Goal: Task Accomplishment & Management: Complete application form

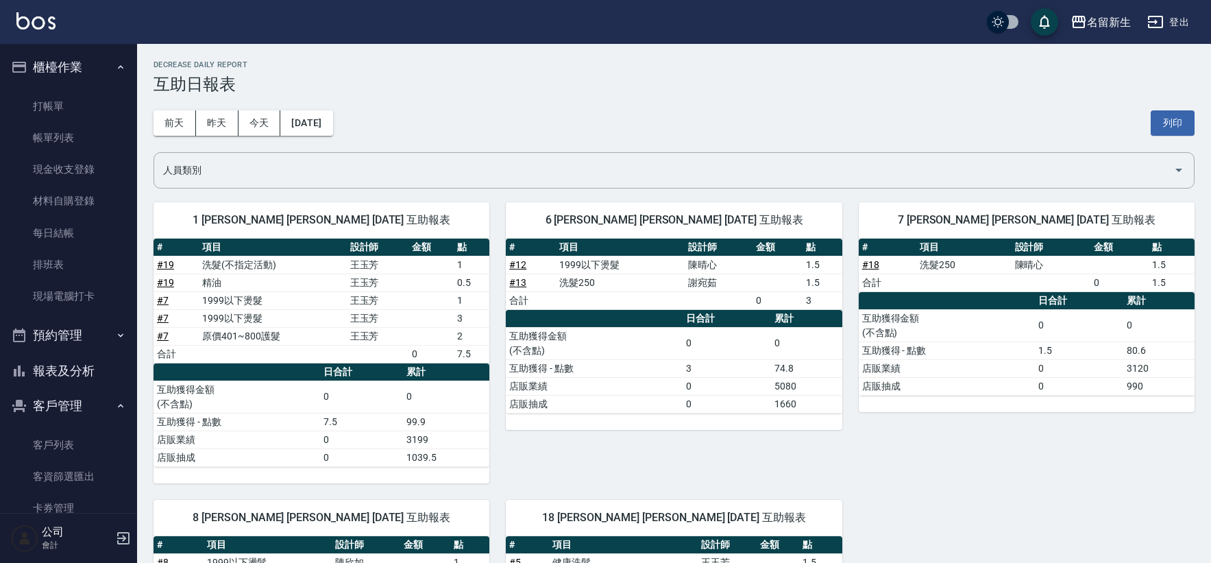
scroll to position [152, 0]
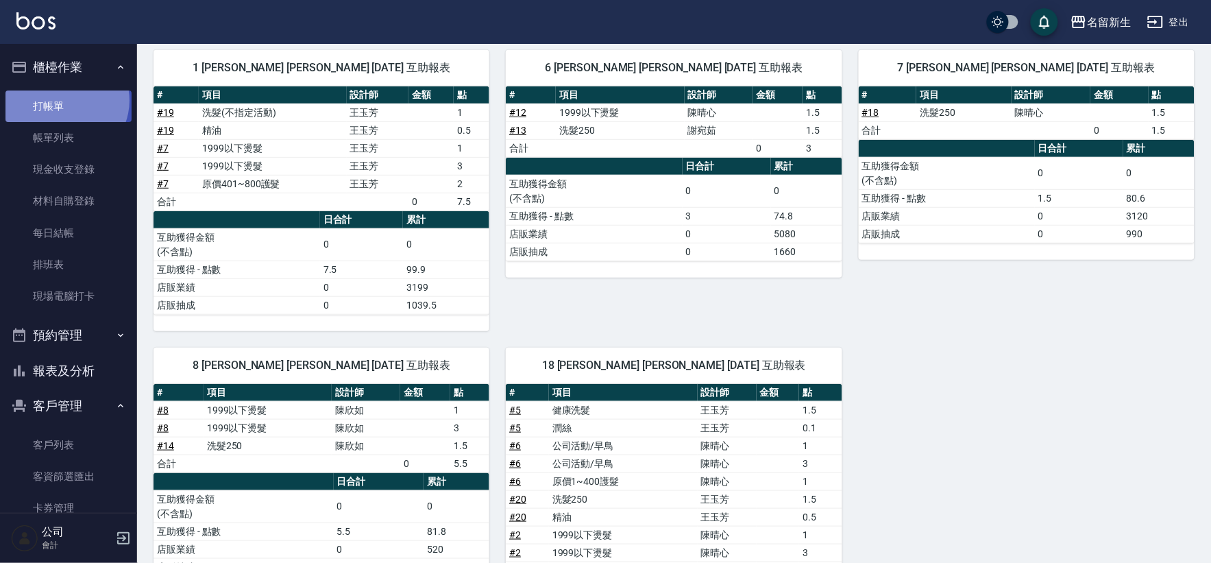
click at [63, 99] on link "打帳單" at bounding box center [68, 106] width 126 height 32
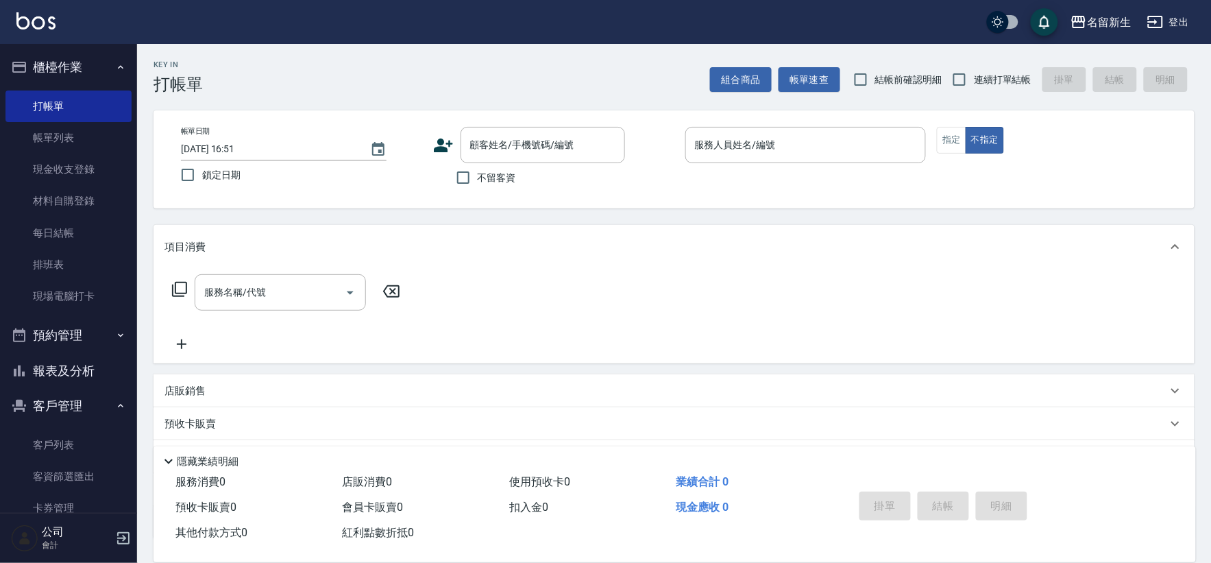
click at [1020, 88] on label "連續打單結帳" at bounding box center [988, 79] width 86 height 29
click at [974, 88] on input "連續打單結帳" at bounding box center [959, 79] width 29 height 29
checkbox input "true"
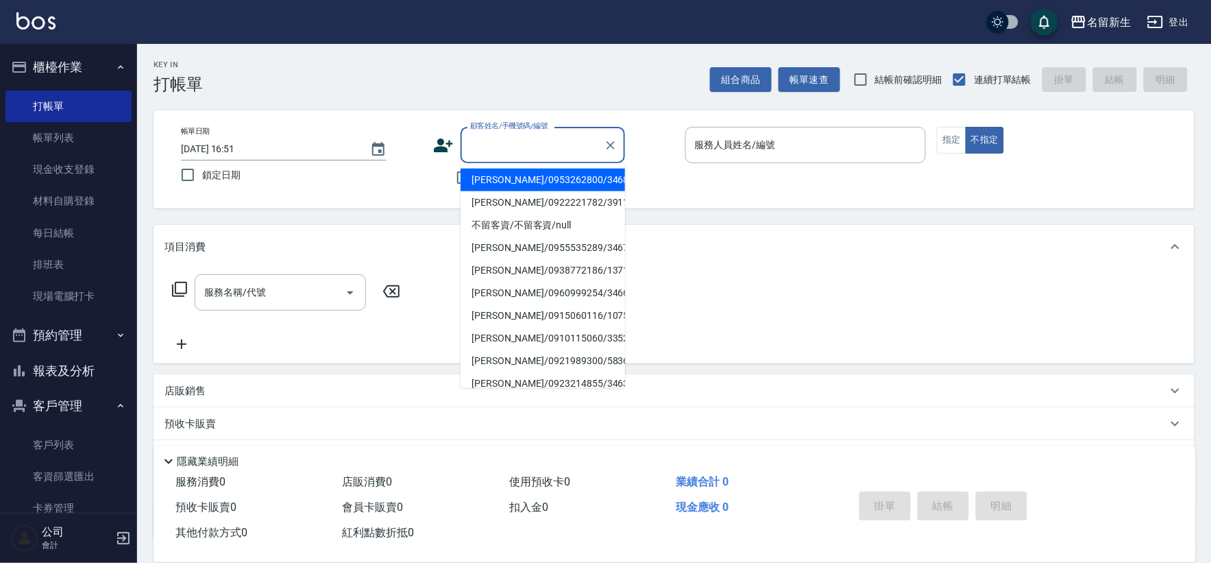
click at [559, 141] on input "顧客姓名/手機號碼/編號" at bounding box center [533, 145] width 132 height 24
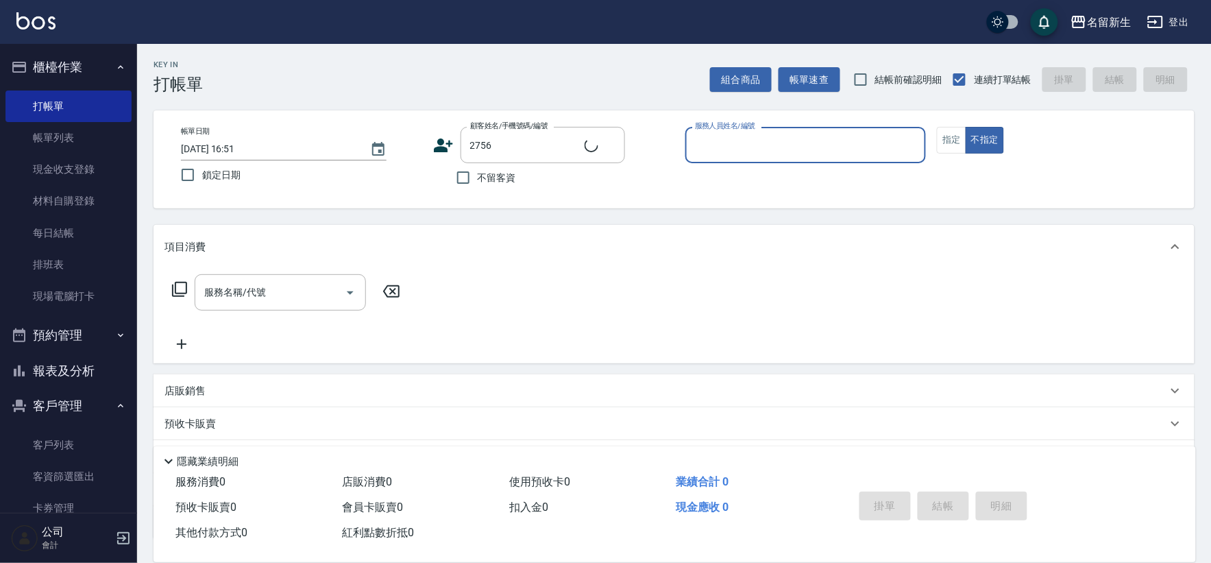
type input "[PERSON_NAME]/0933736166/2756"
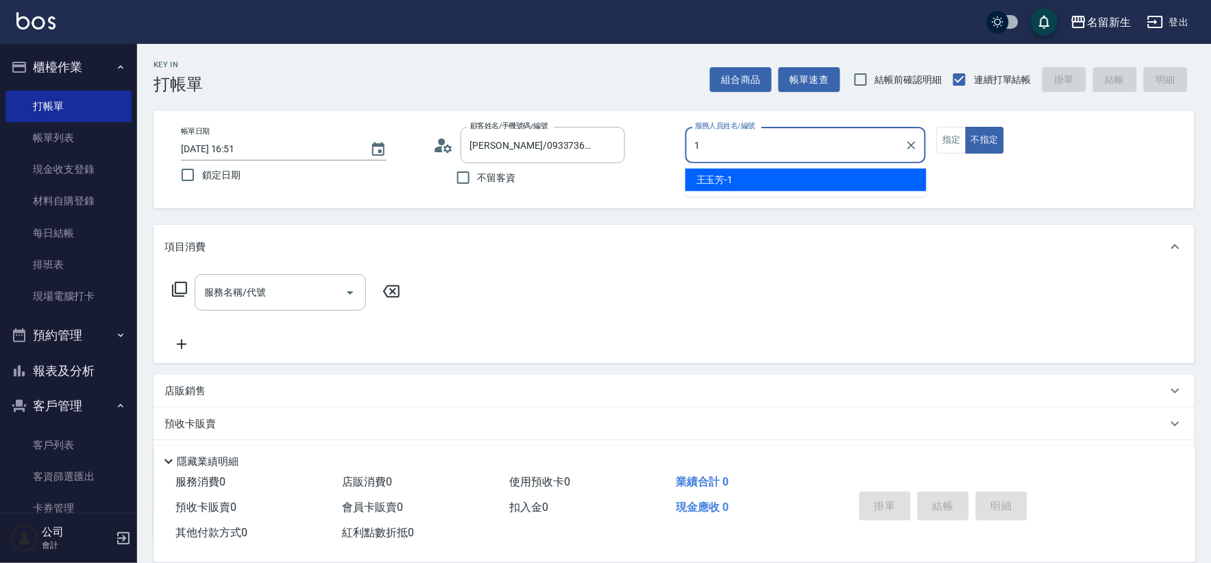
type input "王玉芳-1"
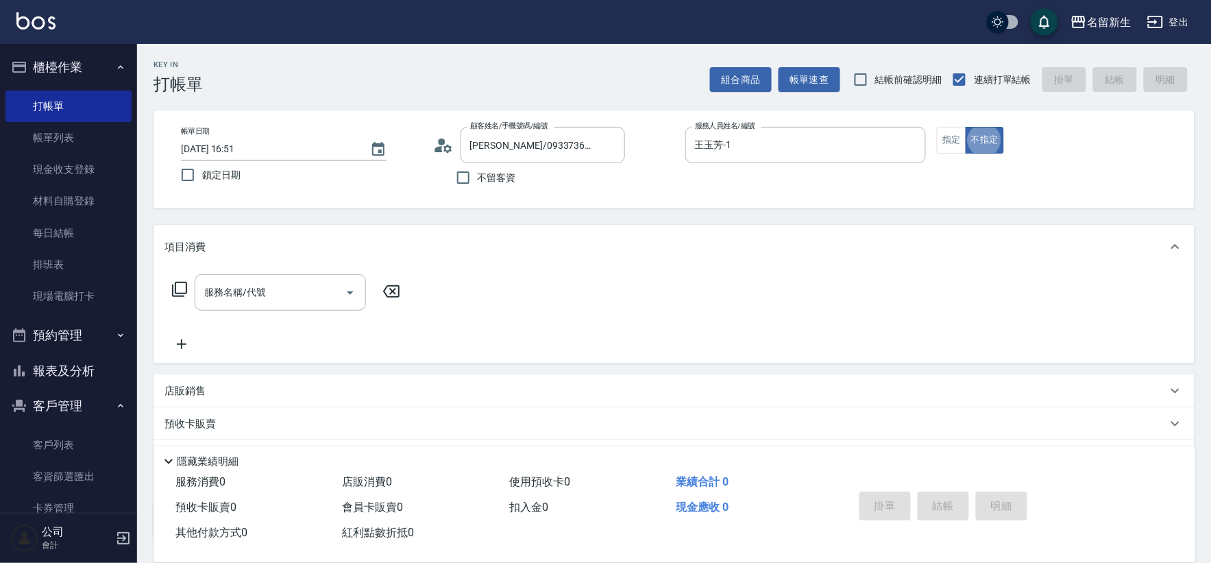
type button "false"
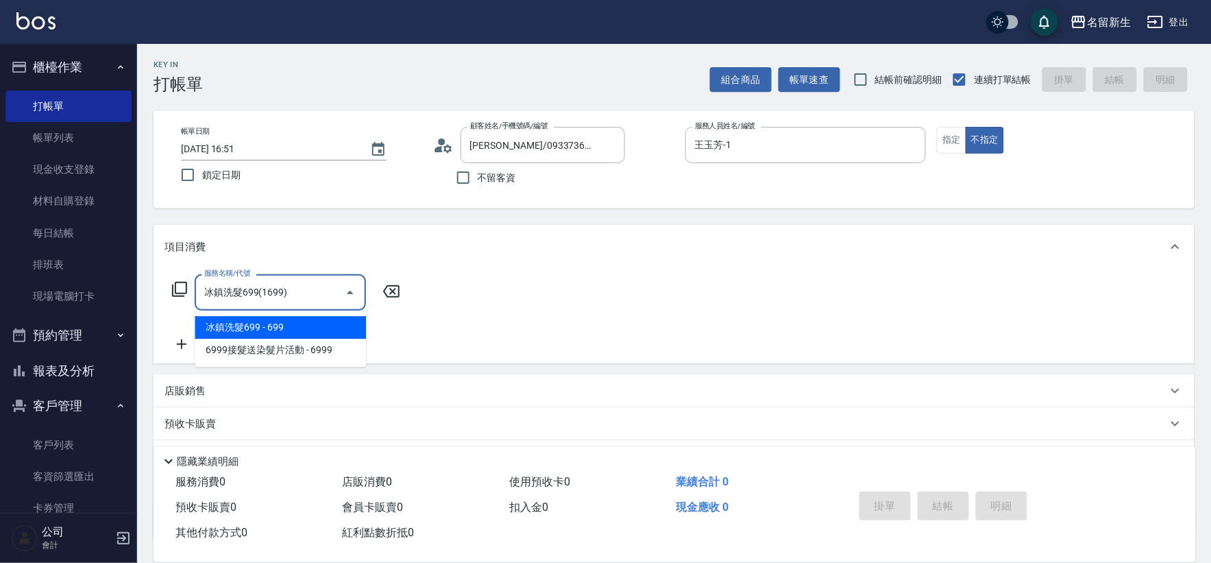
type input "冰鎮洗髮699(1699)"
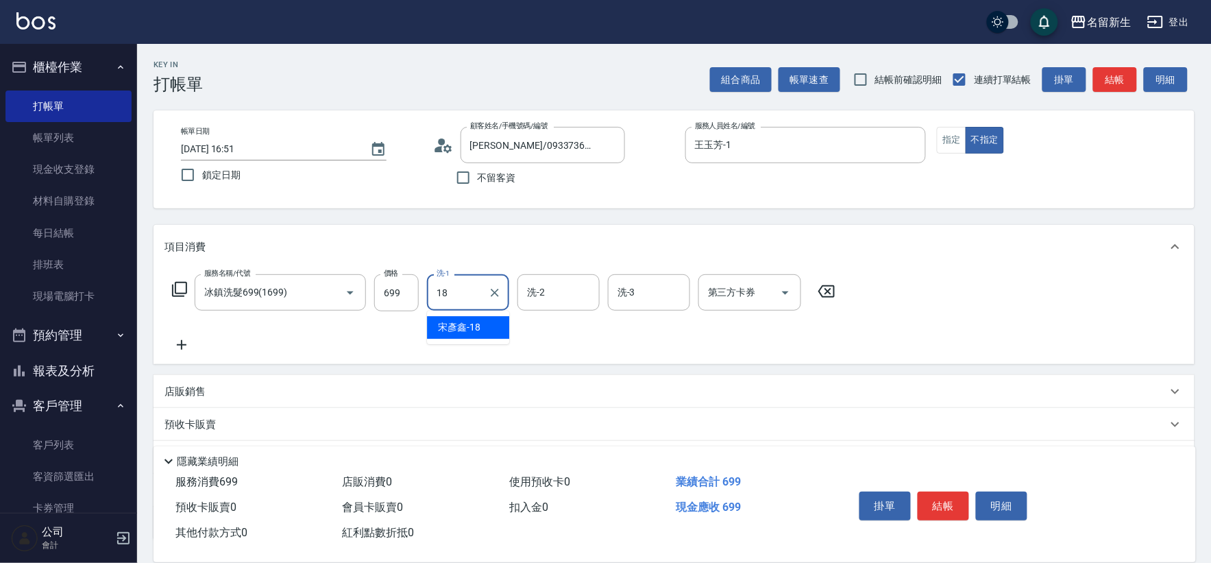
type input "宋彥鑫-18"
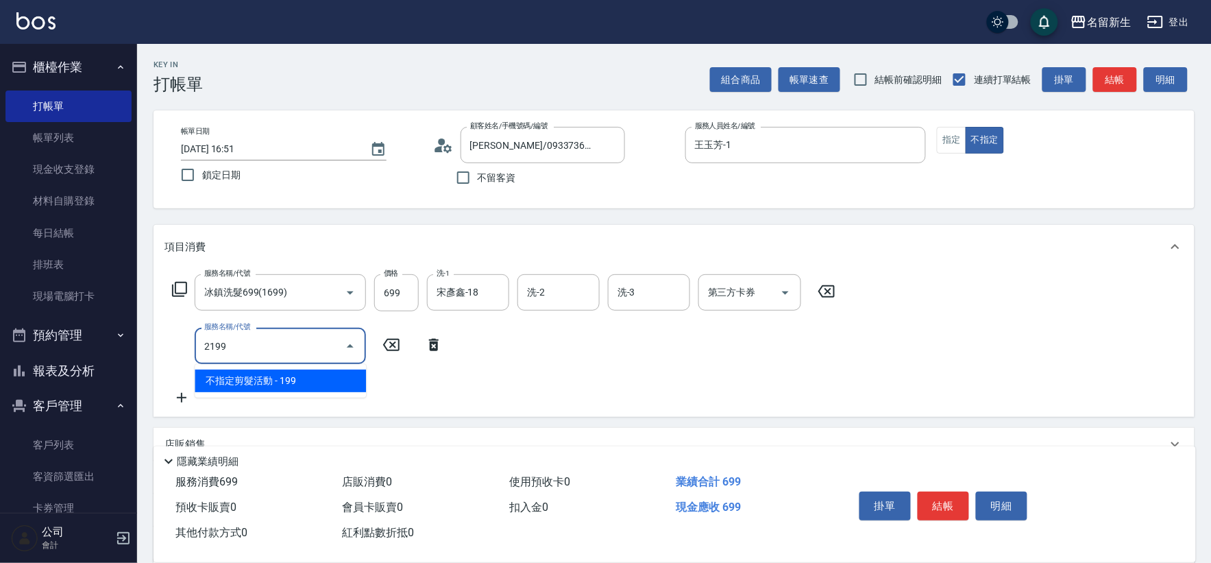
type input "不指定剪髮活動(2199)"
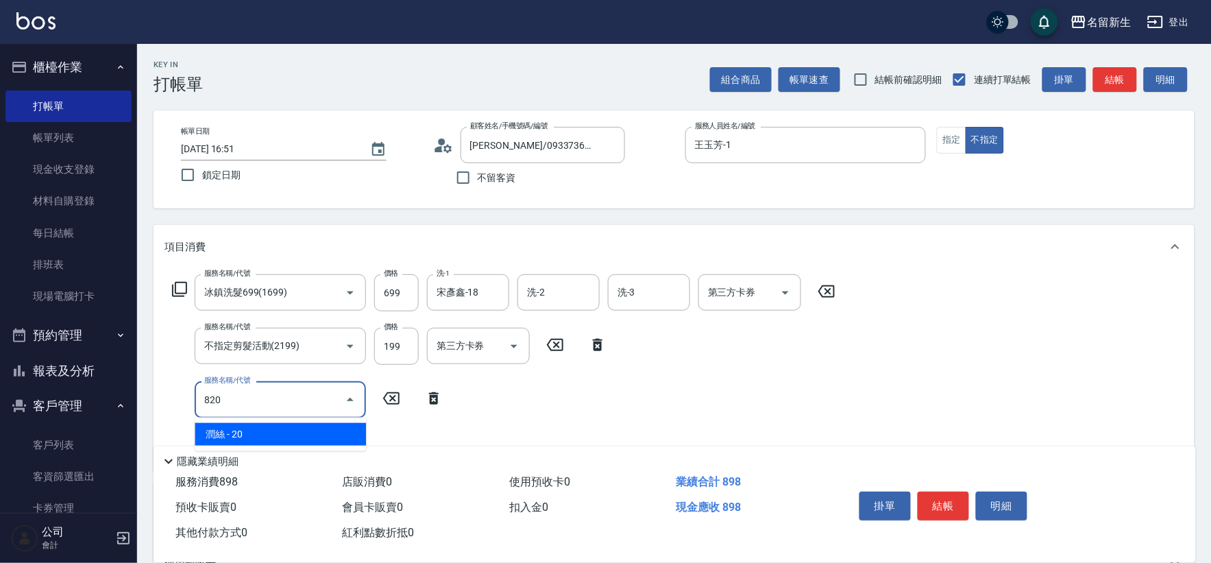
type input "潤絲(820)"
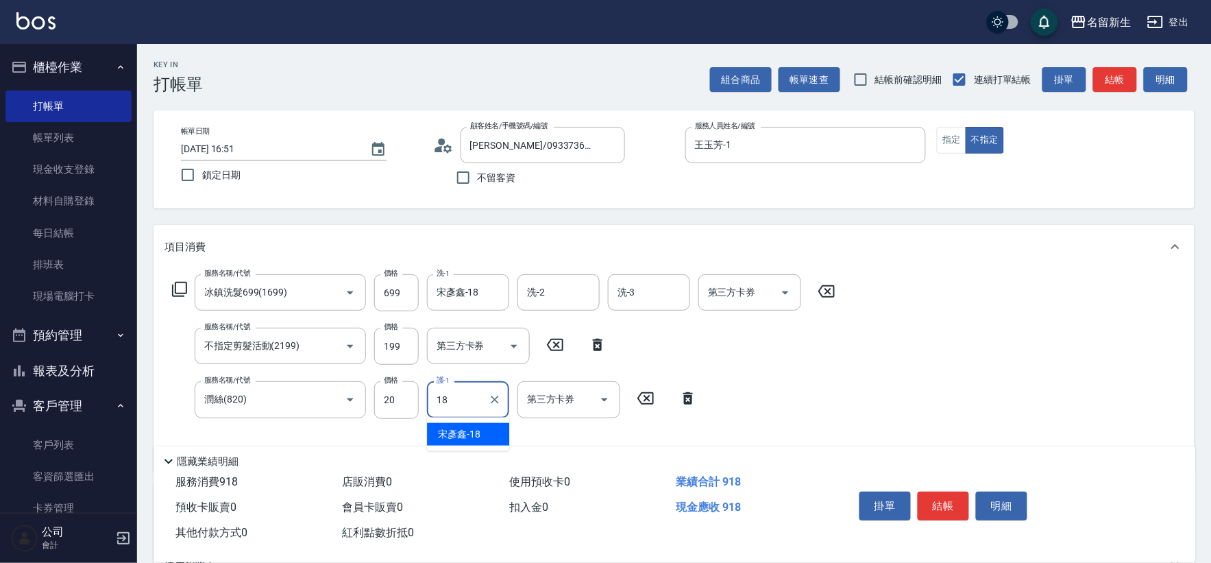
type input "宋彥鑫-18"
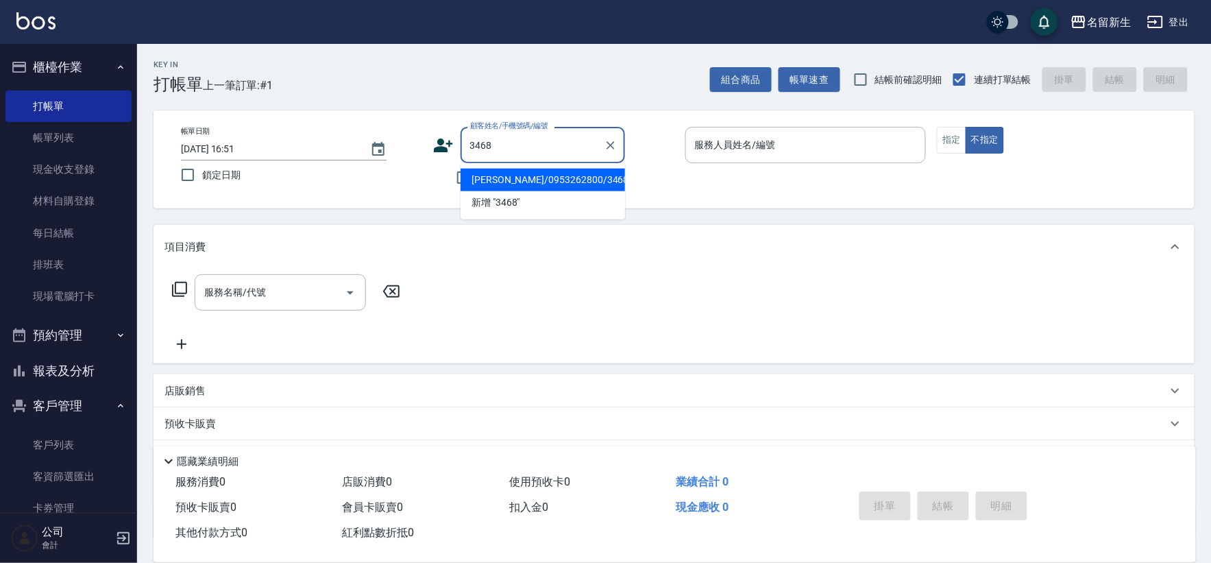
type input "[PERSON_NAME]/0953262800/3468"
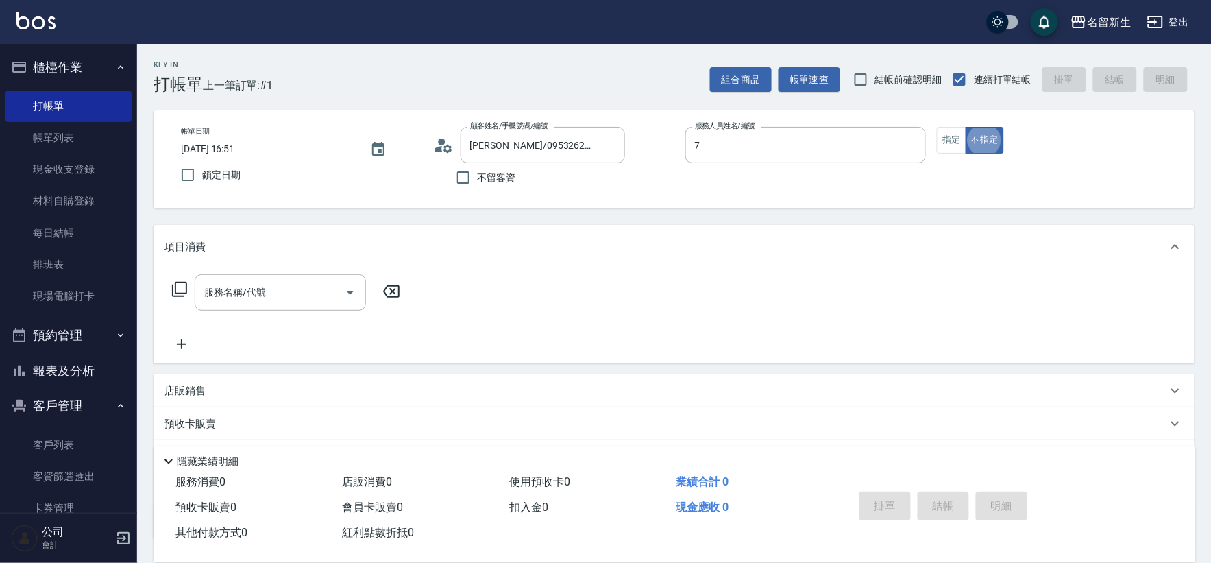
type input "[PERSON_NAME]-7"
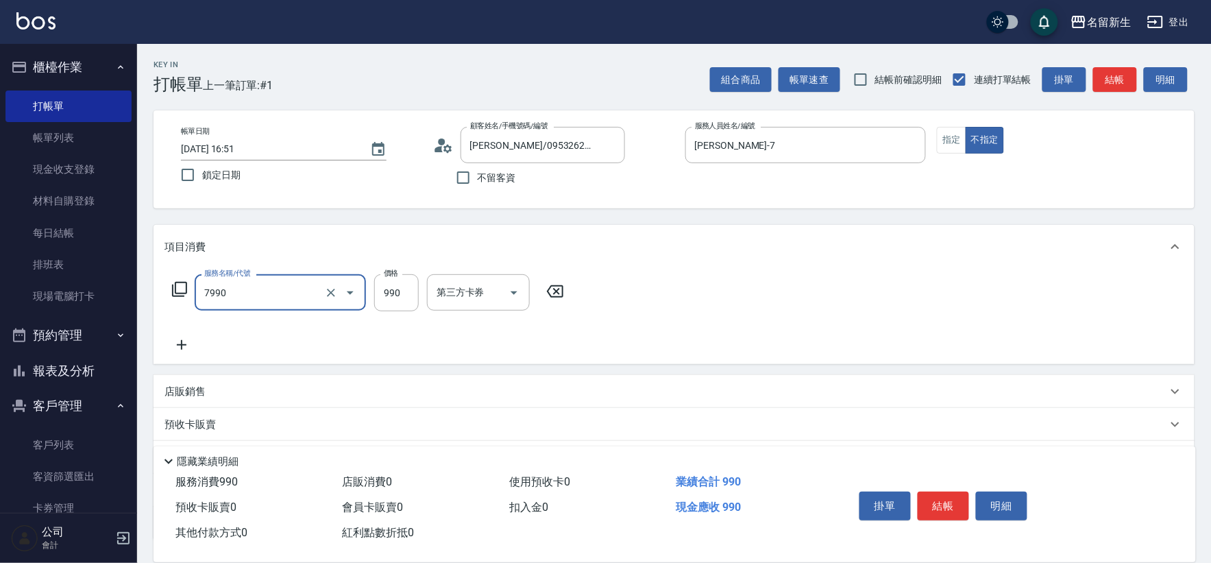
type input "髮原素頭皮養護-活動(7990)"
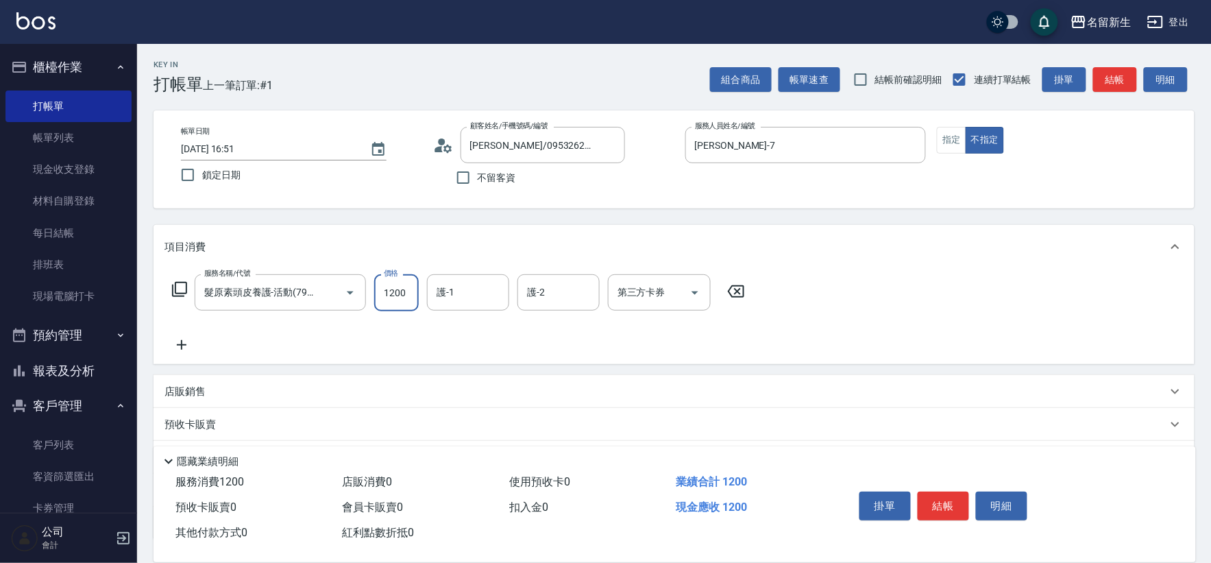
type input "1200"
type input "宋彥鑫-18"
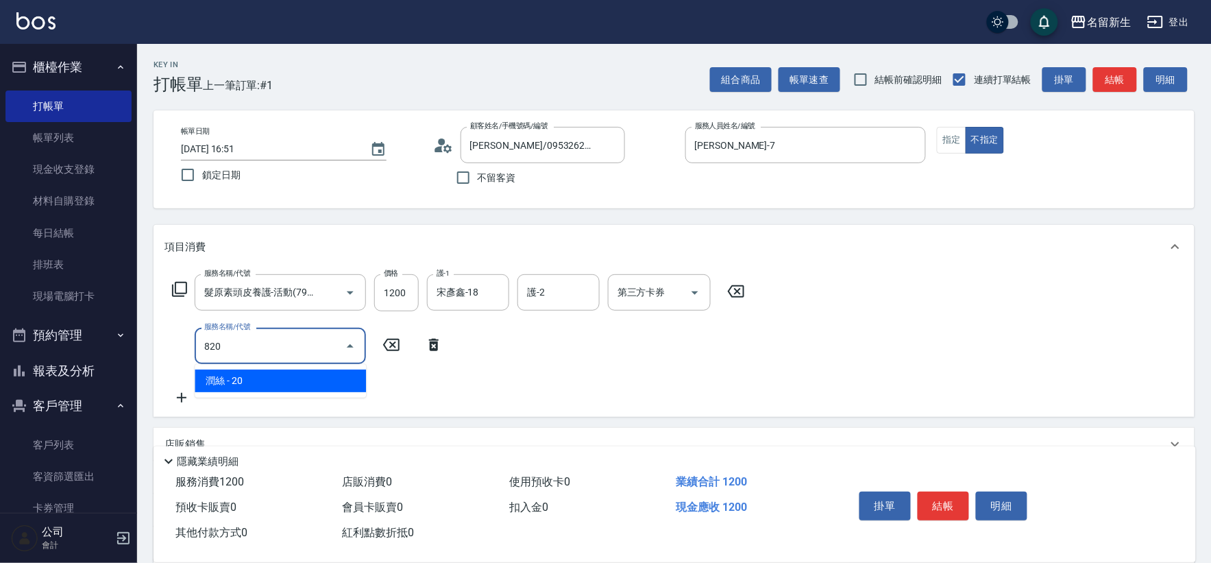
type input "潤絲(820)"
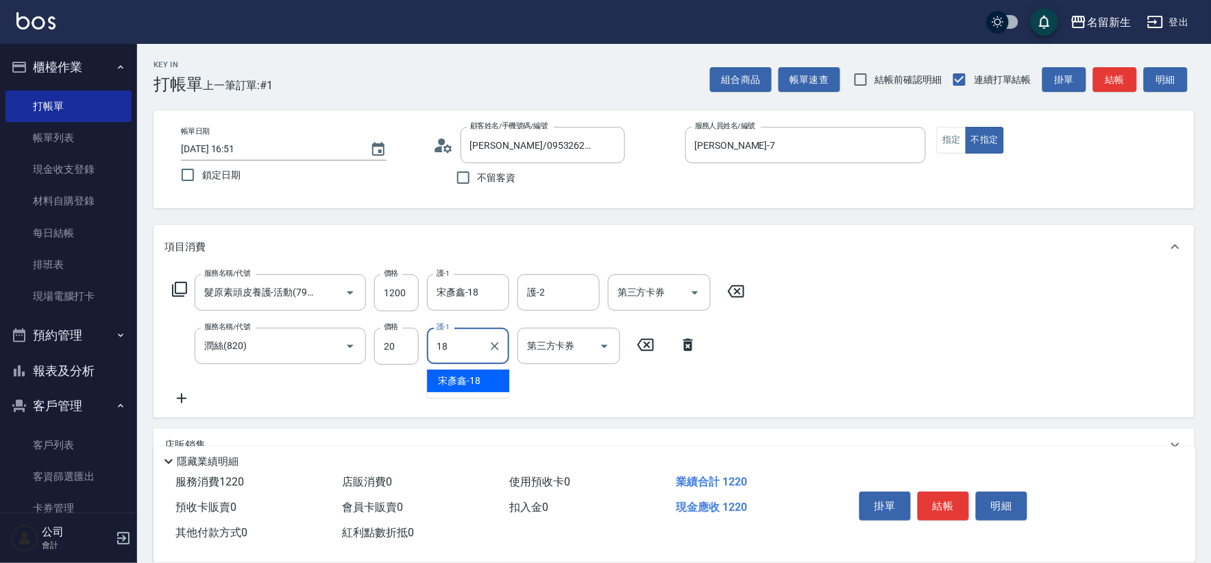
type input "宋彥鑫-18"
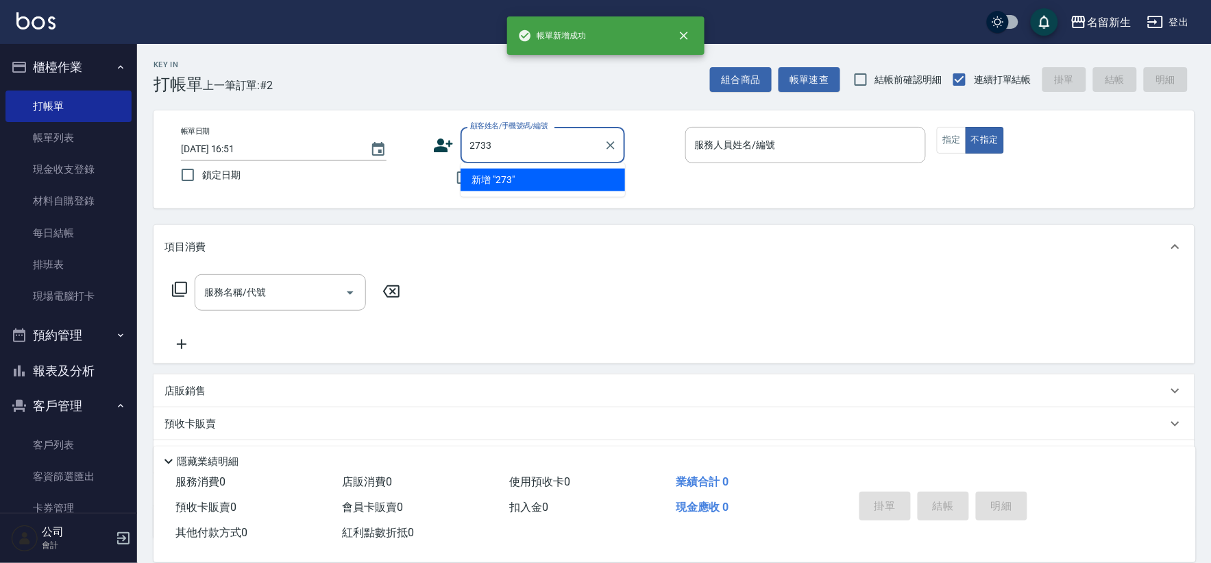
type input "2733"
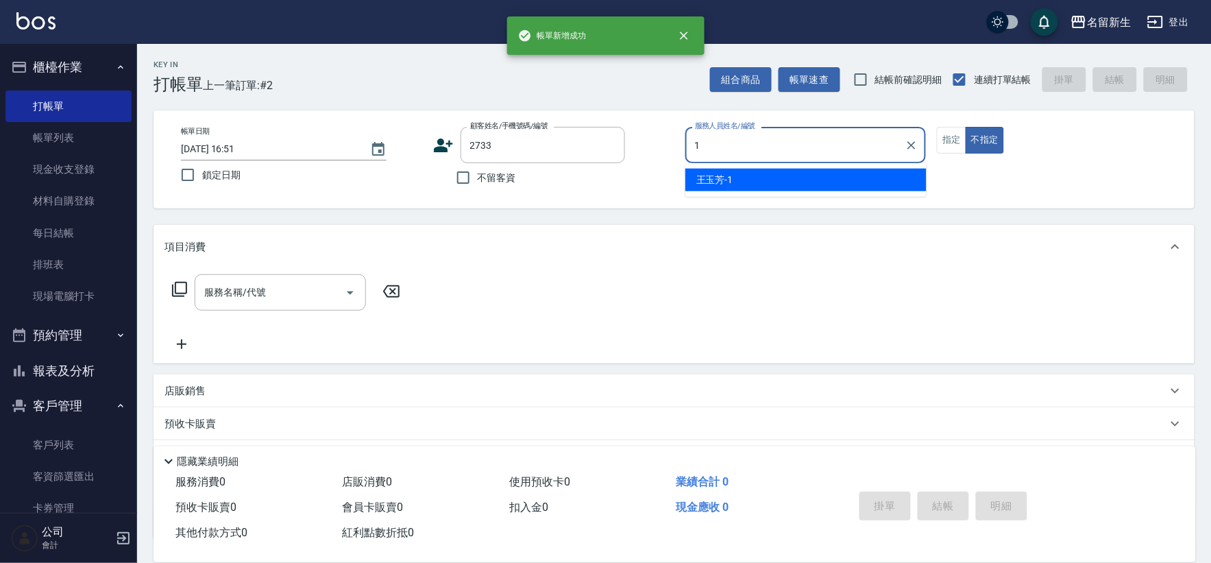
type input "王玉芳-1"
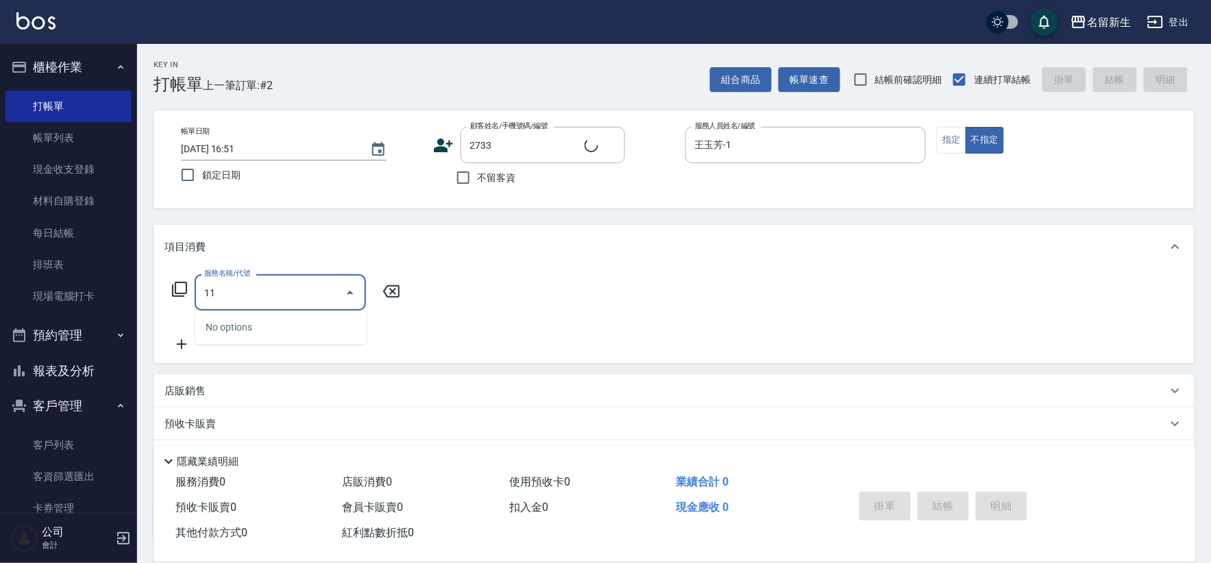
type input "118"
type input "[PERSON_NAME]/0966918591/2733"
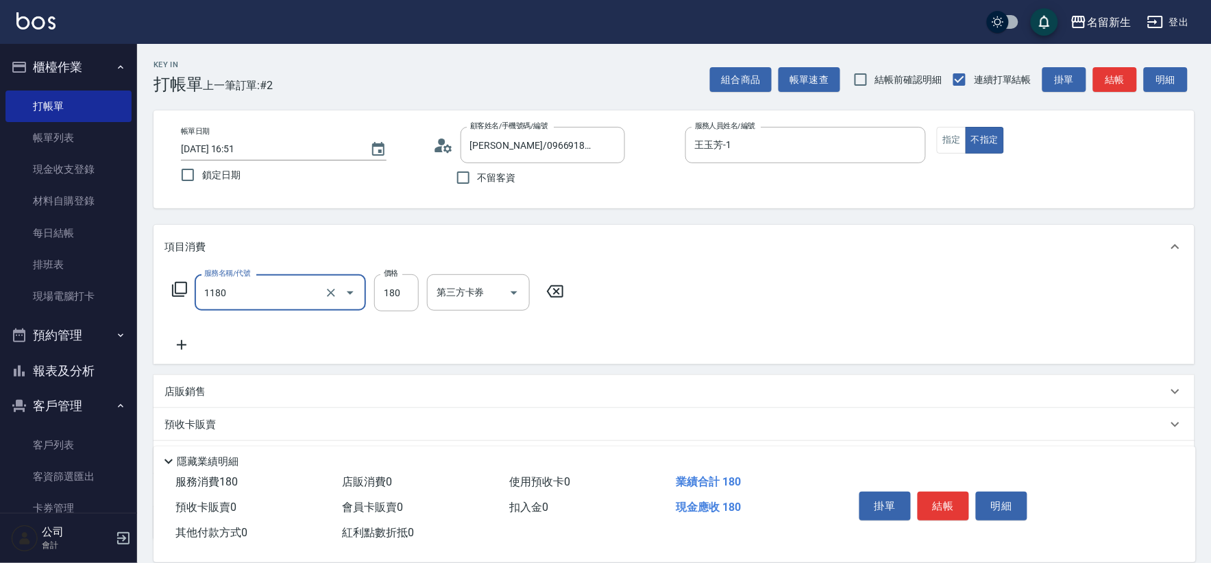
type input "洗髮(不指定活動)(1180)"
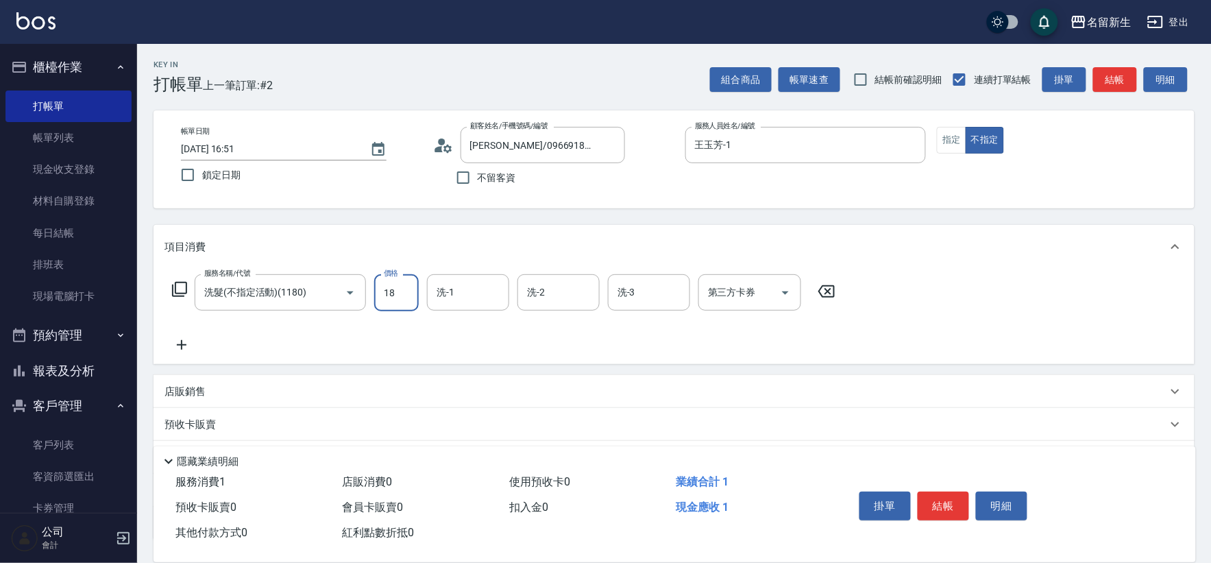
type input "180"
type input "王玉芳-1"
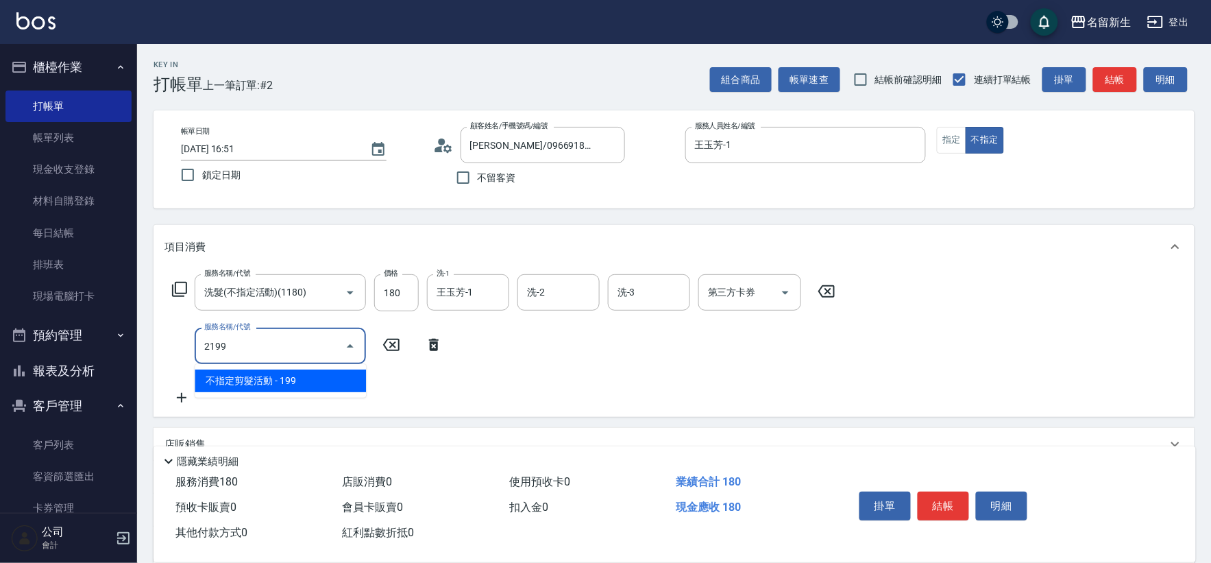
type input "不指定剪髮活動(2199)"
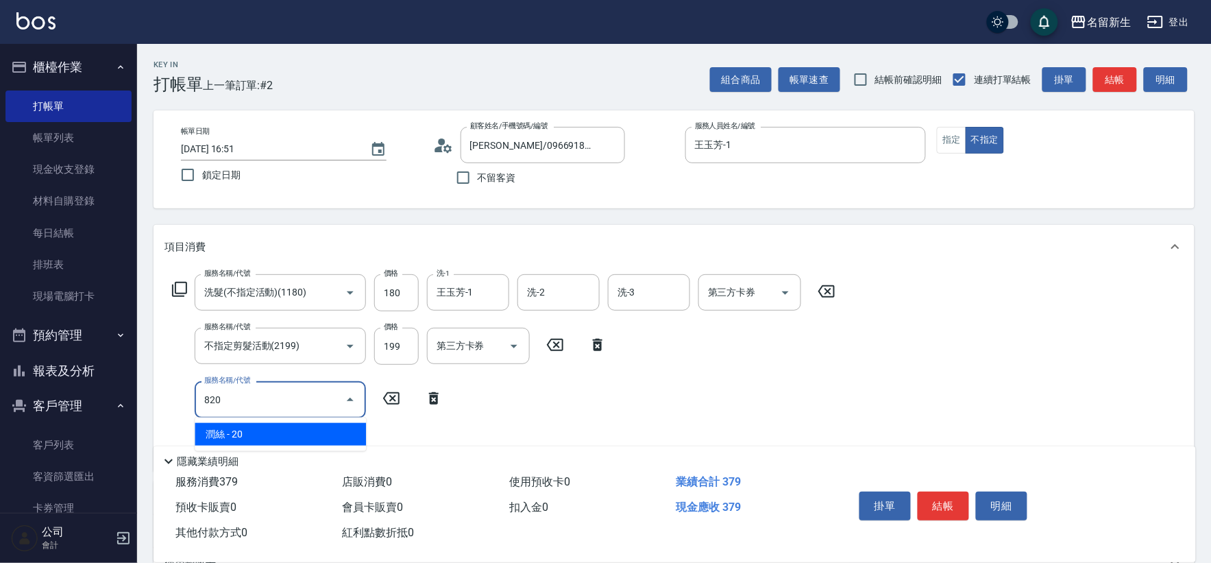
type input "潤絲(820)"
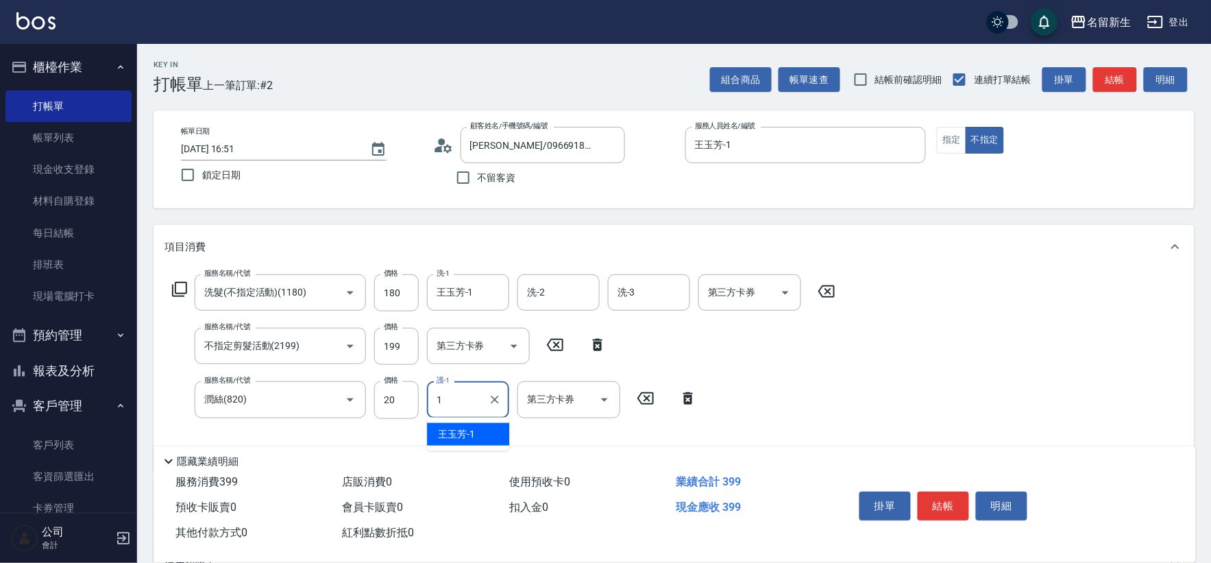
type input "王玉芳-1"
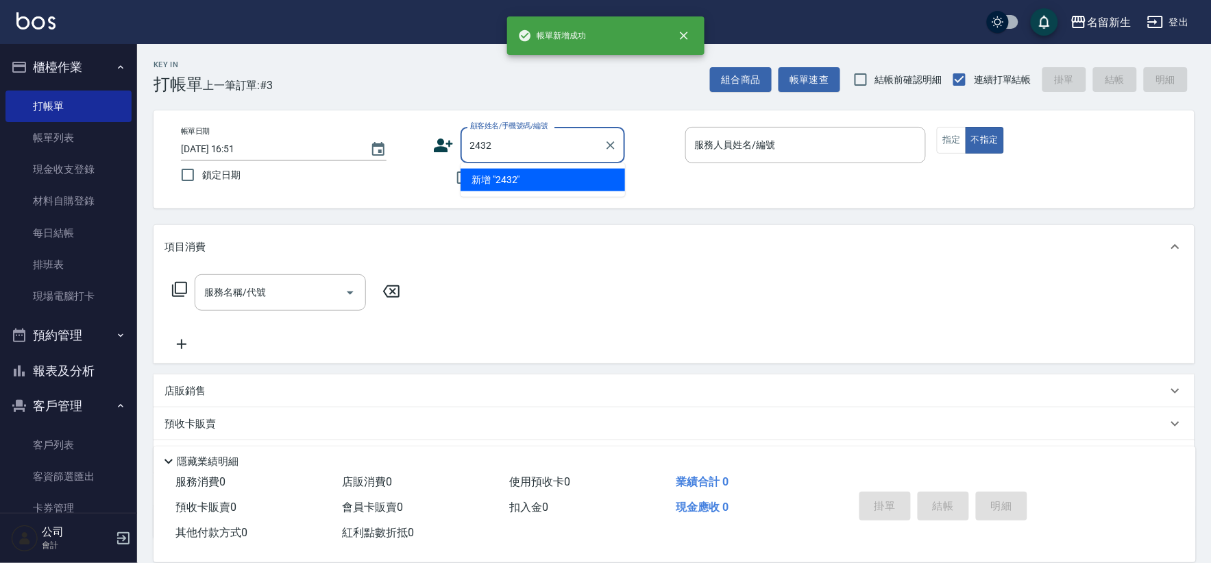
type input "2432"
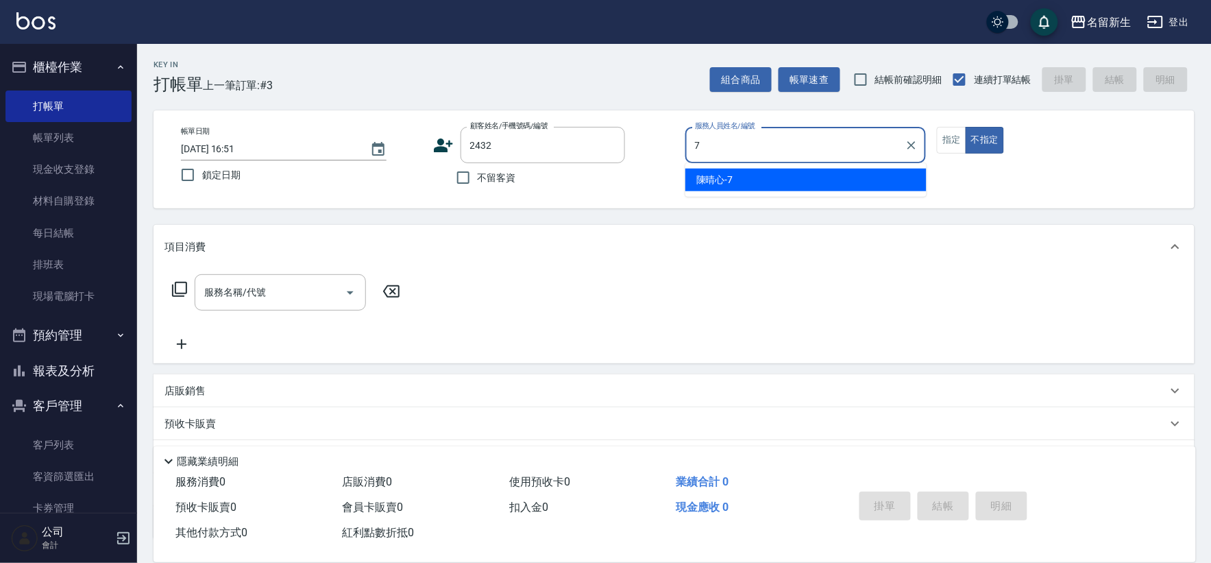
type input "[PERSON_NAME]-7"
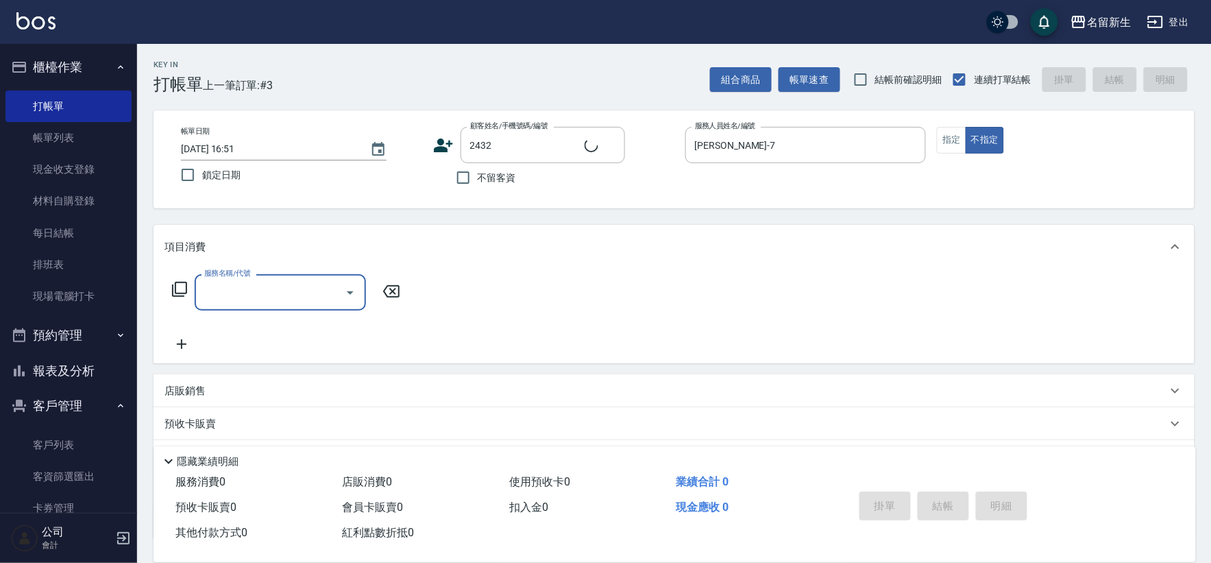
type input "2"
type input "[PERSON_NAME]/0900022119/2432"
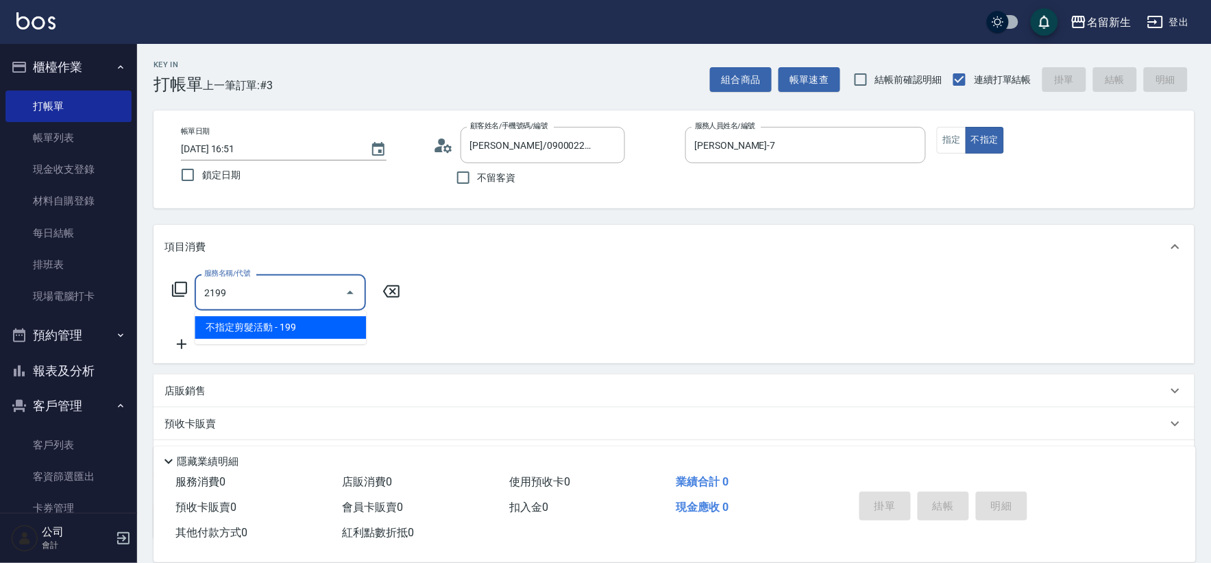
type input "不指定剪髮活動(2199)"
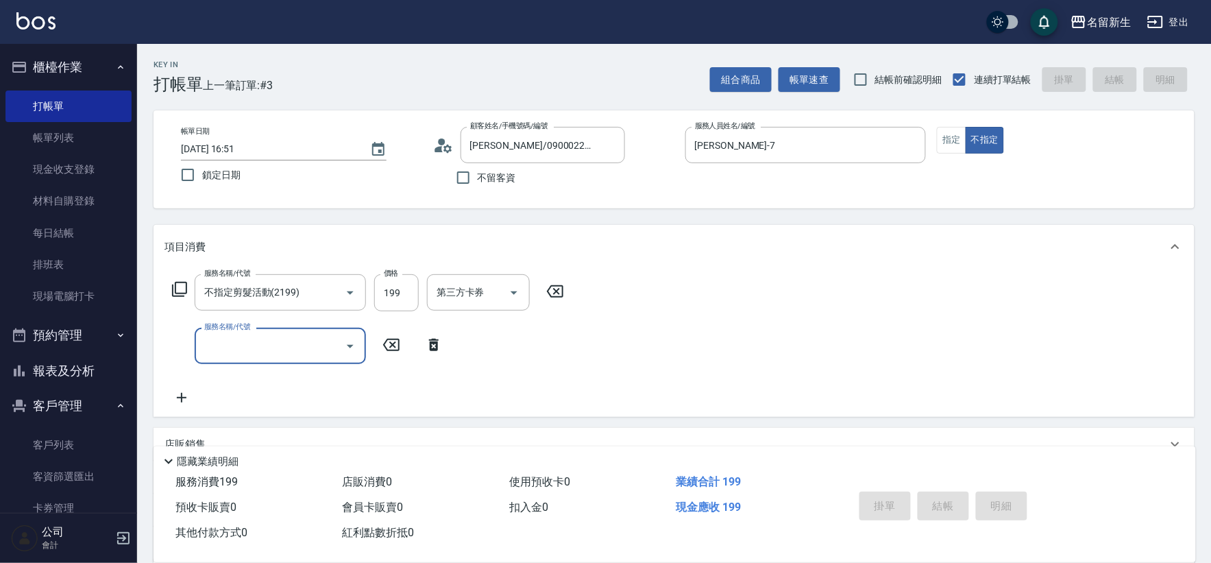
type input "[DATE] 16:52"
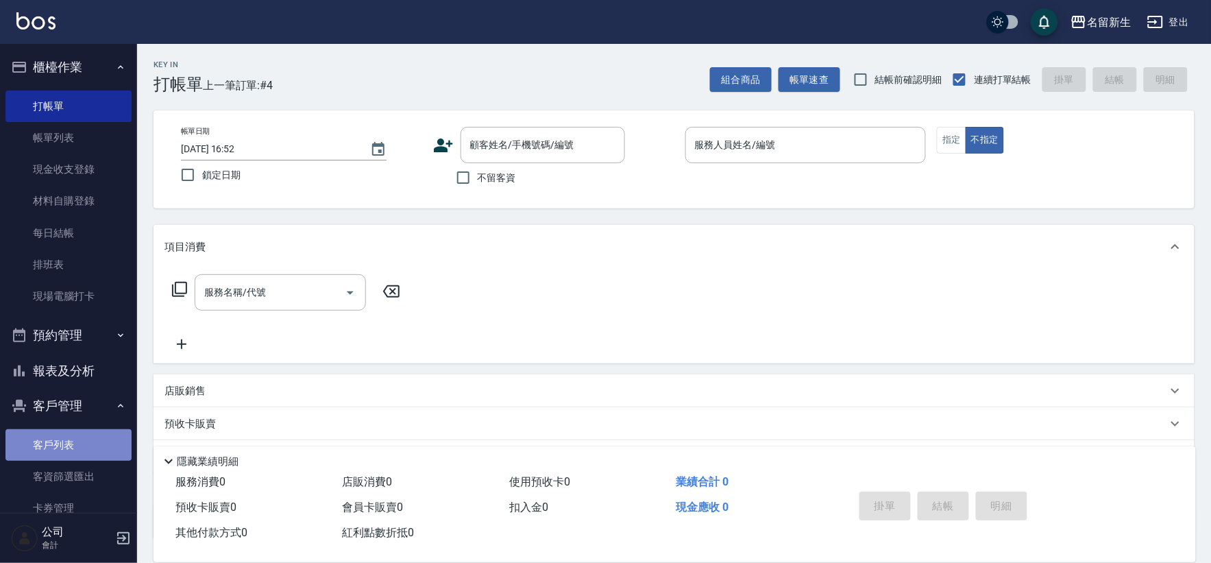
click at [77, 429] on link "客戶列表" at bounding box center [68, 445] width 126 height 32
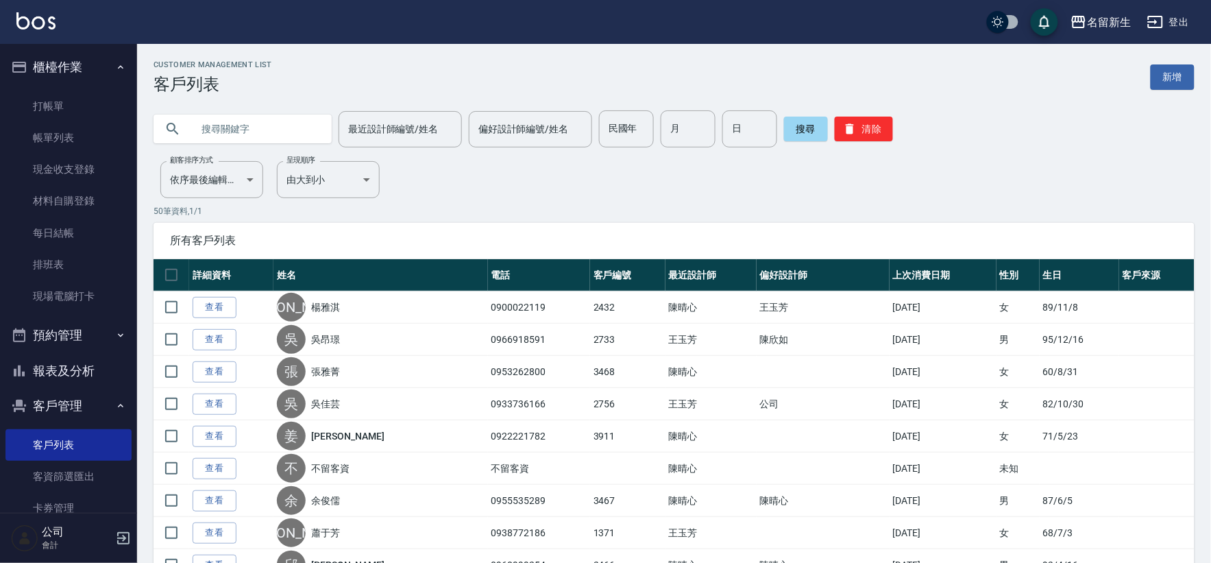
click at [258, 125] on input "text" at bounding box center [256, 128] width 129 height 37
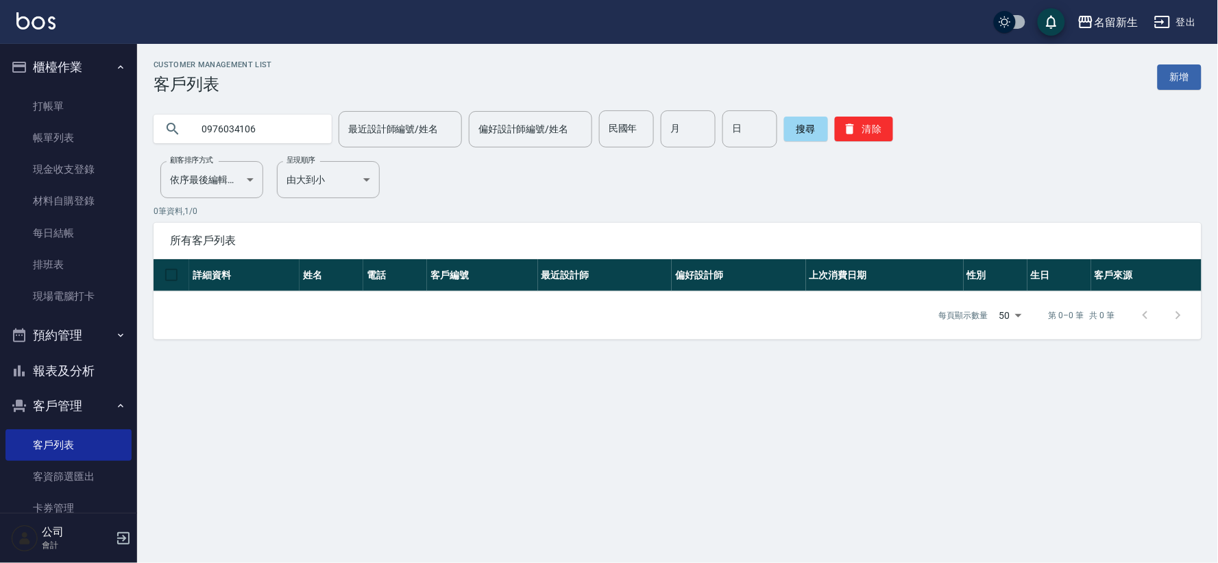
click at [266, 125] on input "0976034106" at bounding box center [256, 128] width 129 height 37
drag, startPoint x: 263, startPoint y: 129, endPoint x: 222, endPoint y: 128, distance: 41.2
click at [222, 128] on input "0976034106" at bounding box center [256, 128] width 129 height 37
type input "0976013406"
